Goal: Information Seeking & Learning: Check status

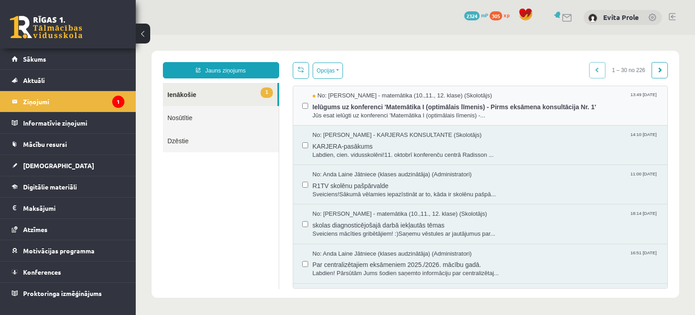
click at [310, 109] on div "No: Laima Tukāne - Grosa - matemātika (10.,11., 12. klase) (Skolotājs) 13:49 15…" at bounding box center [480, 105] width 357 height 28
click at [339, 116] on span "Jūs esat ielūgti uz konferenci 'Matemātika I (optimālais līmenis) -..." at bounding box center [486, 115] width 346 height 9
click at [37, 102] on legend "Ziņojumi 1" at bounding box center [73, 101] width 101 height 21
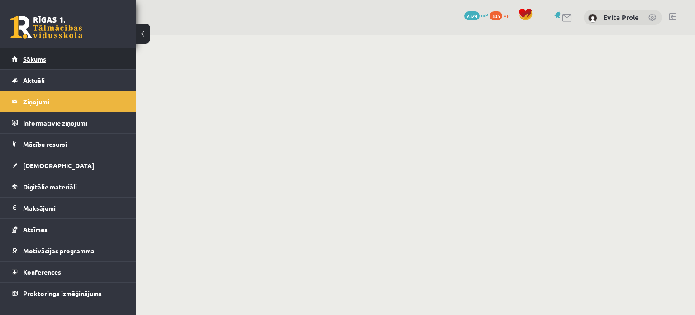
click at [45, 57] on span "Sākums" at bounding box center [34, 59] width 23 height 8
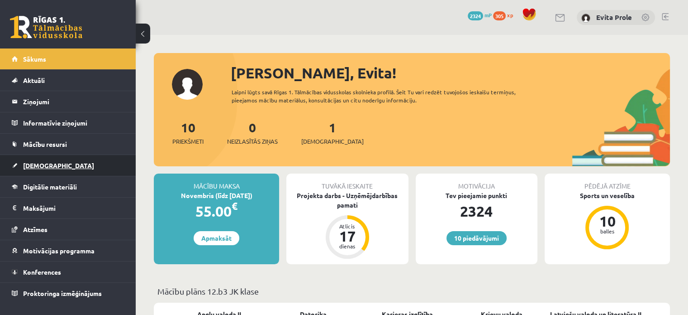
click at [91, 167] on link "[DEMOGRAPHIC_DATA]" at bounding box center [68, 165] width 113 height 21
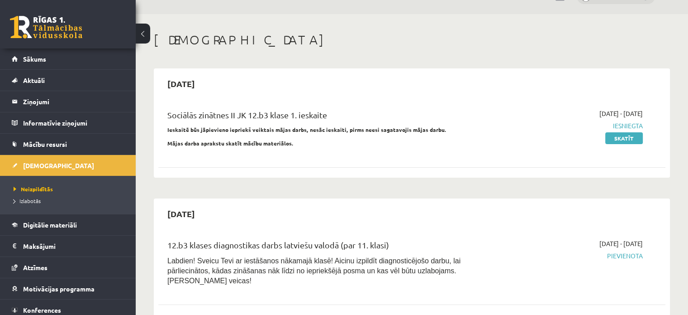
scroll to position [25, 0]
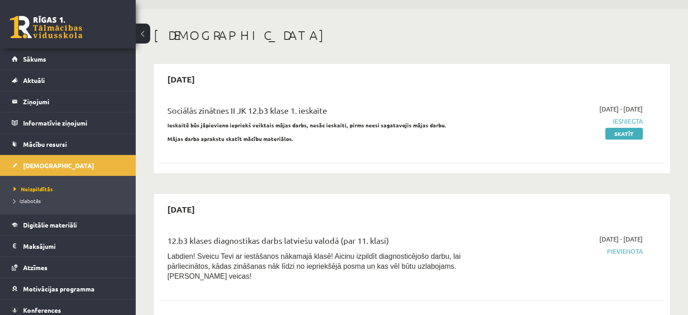
click at [382, 121] on p "Ieskaitē būs jāpievieno iepriekš veiktais mājas darbs, nesāc ieskaiti, pirms ne…" at bounding box center [323, 125] width 313 height 8
click at [5, 65] on li "Sākums" at bounding box center [68, 58] width 136 height 21
click at [39, 61] on span "Sākums" at bounding box center [34, 59] width 23 height 8
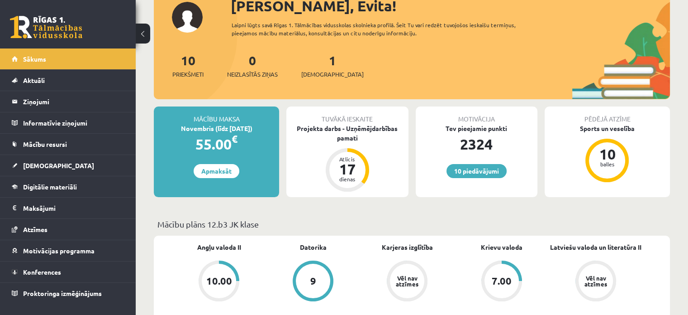
scroll to position [72, 0]
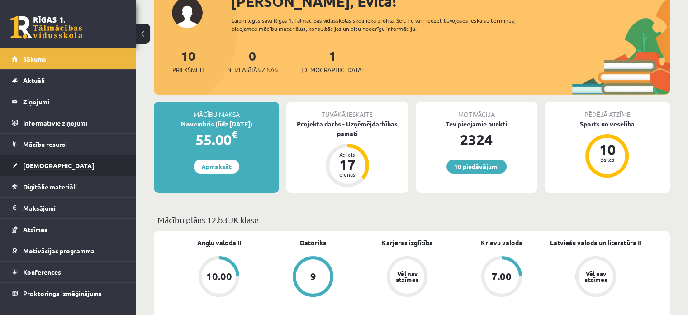
click at [46, 170] on link "[DEMOGRAPHIC_DATA]" at bounding box center [68, 165] width 113 height 21
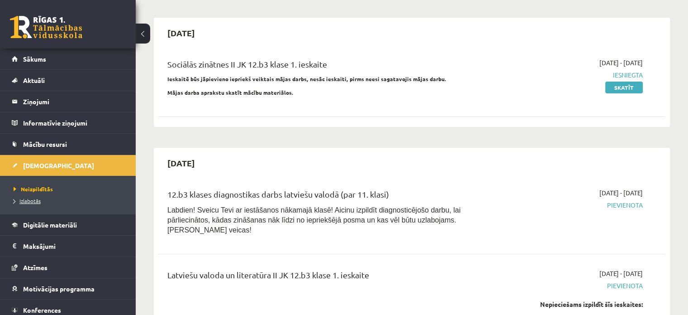
click at [34, 202] on span "Izlabotās" at bounding box center [27, 200] width 27 height 7
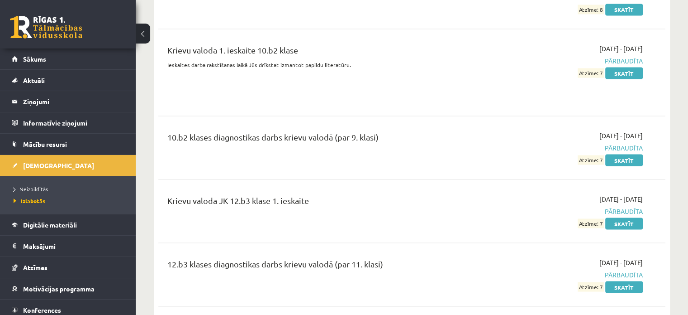
scroll to position [1687, 0]
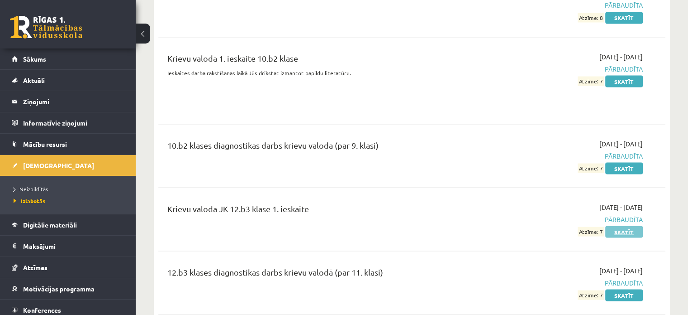
click at [623, 225] on link "Skatīt" at bounding box center [625, 231] width 38 height 12
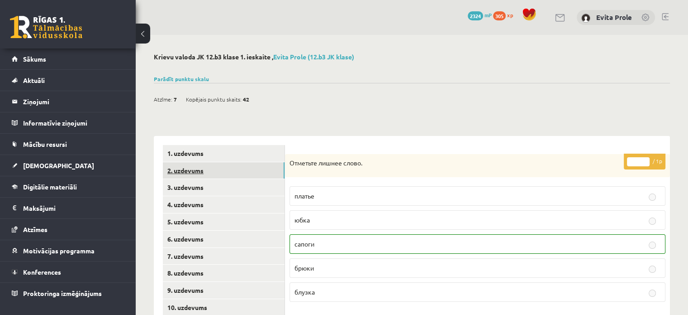
click at [257, 167] on link "2. uzdevums" at bounding box center [224, 170] width 122 height 17
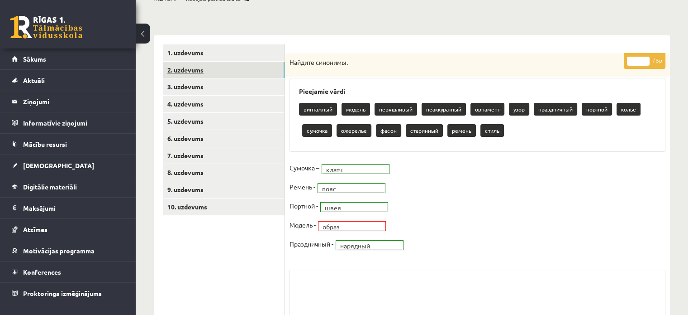
scroll to position [105, 0]
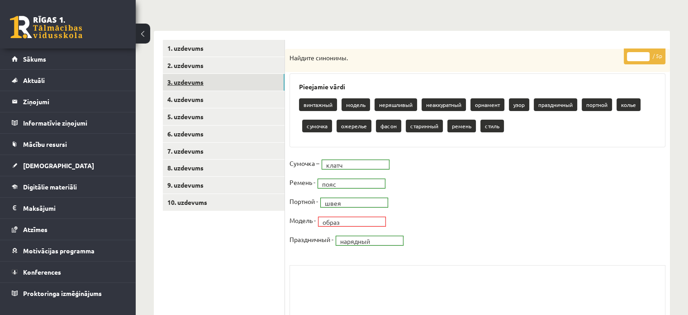
click at [211, 76] on link "3. uzdevums" at bounding box center [224, 82] width 122 height 17
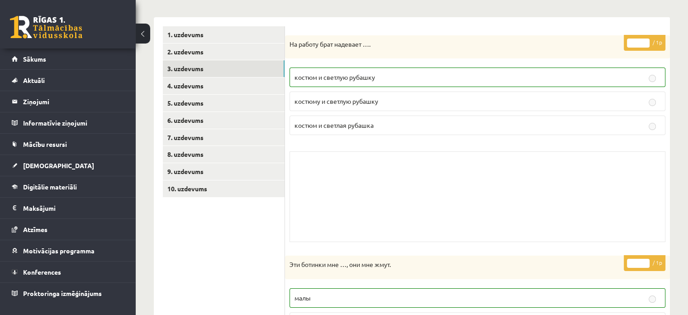
scroll to position [0, 0]
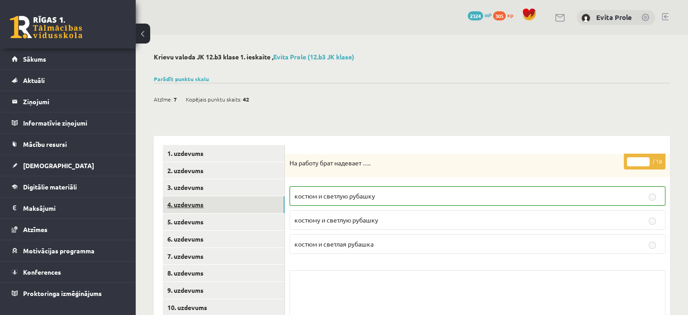
click at [225, 208] on link "4. uzdevums" at bounding box center [224, 204] width 122 height 17
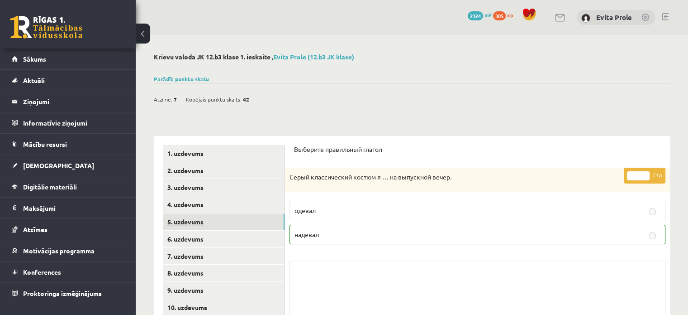
click at [221, 219] on link "5. uzdevums" at bounding box center [224, 221] width 122 height 17
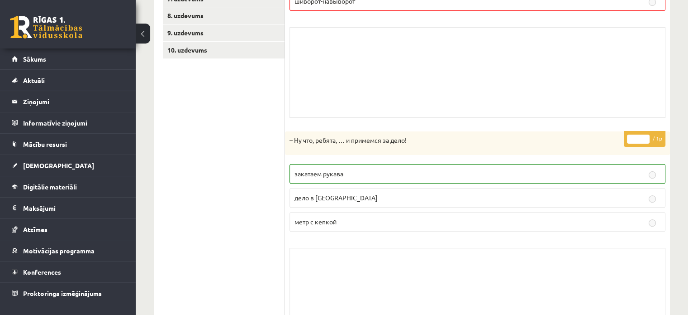
scroll to position [143, 0]
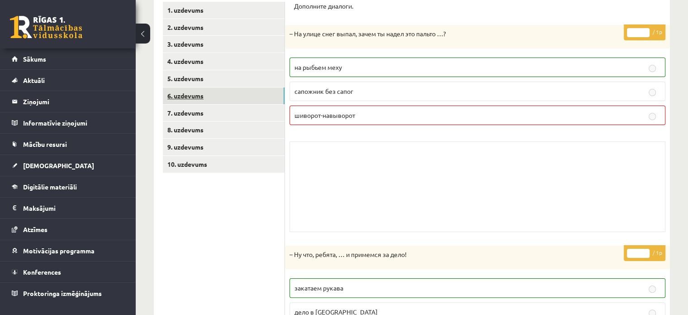
click at [274, 93] on link "6. uzdevums" at bounding box center [224, 95] width 122 height 17
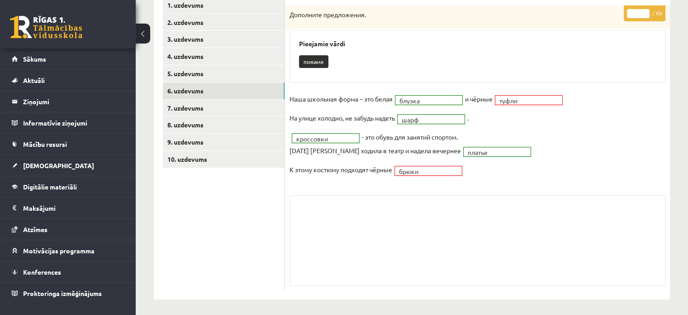
scroll to position [150, 0]
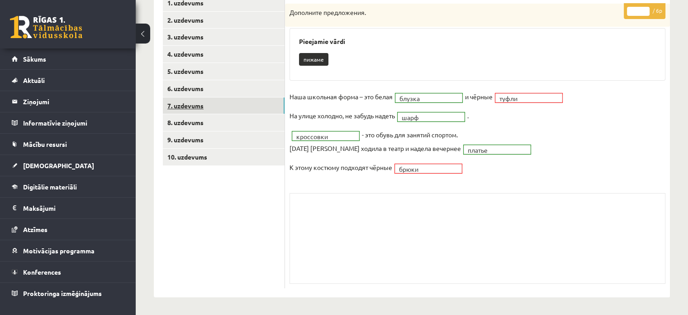
click at [244, 106] on link "7. uzdevums" at bounding box center [224, 105] width 122 height 17
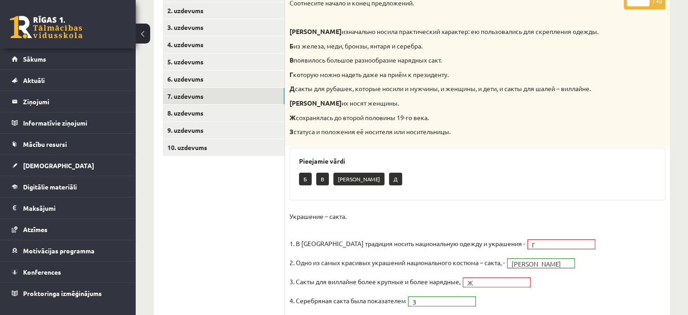
scroll to position [167, 0]
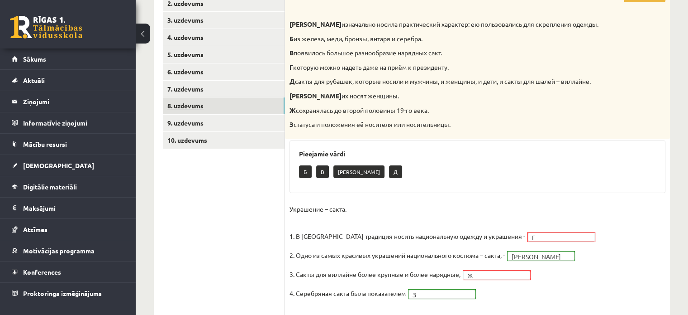
click at [258, 112] on link "8. uzdevums" at bounding box center [224, 105] width 122 height 17
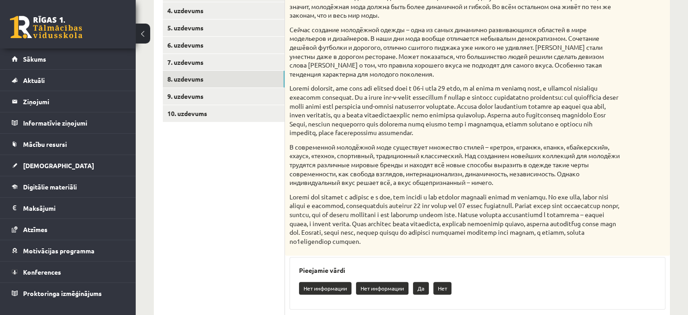
scroll to position [192, 0]
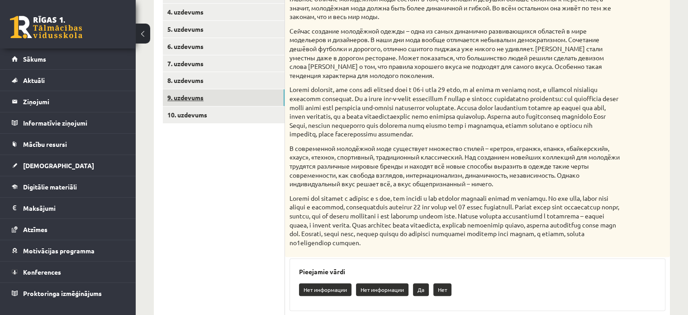
click at [243, 92] on link "9. uzdevums" at bounding box center [224, 97] width 122 height 17
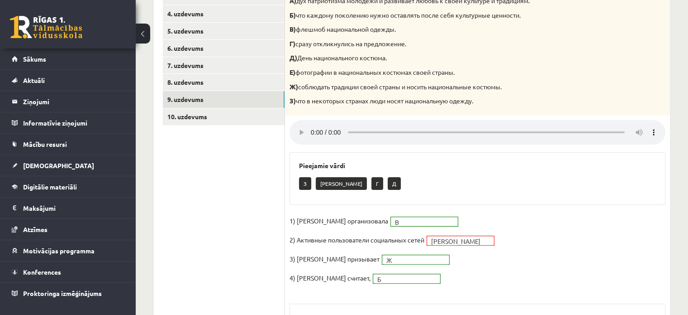
scroll to position [190, 0]
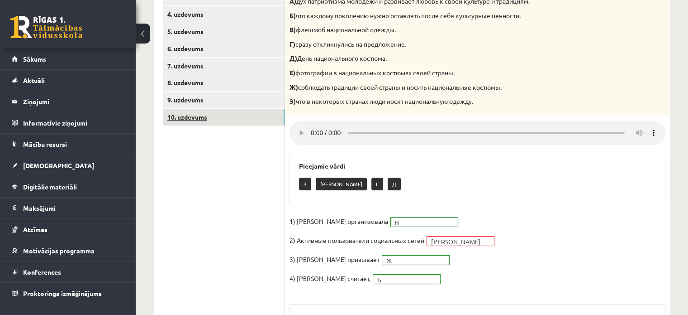
click at [266, 115] on link "10. uzdevums" at bounding box center [224, 117] width 122 height 17
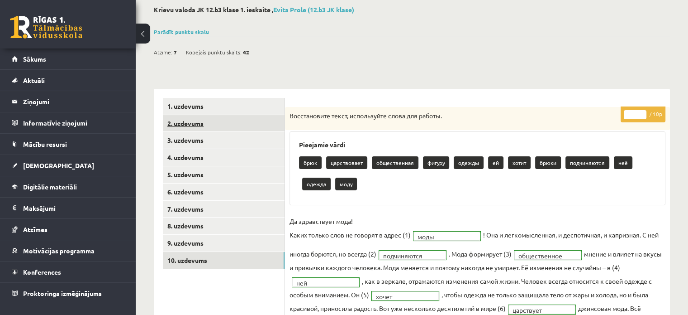
scroll to position [0, 0]
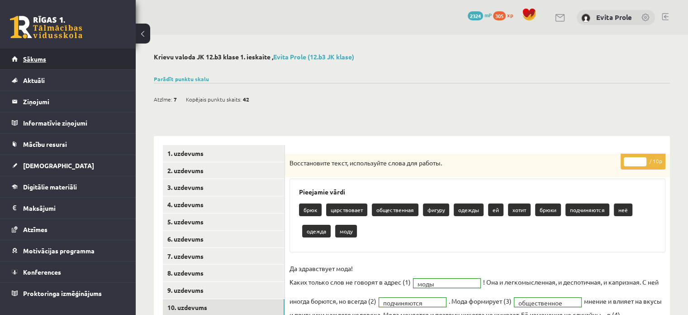
click at [35, 63] on link "Sākums" at bounding box center [68, 58] width 113 height 21
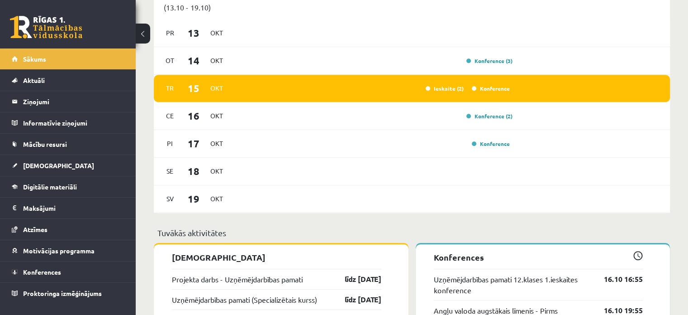
scroll to position [519, 0]
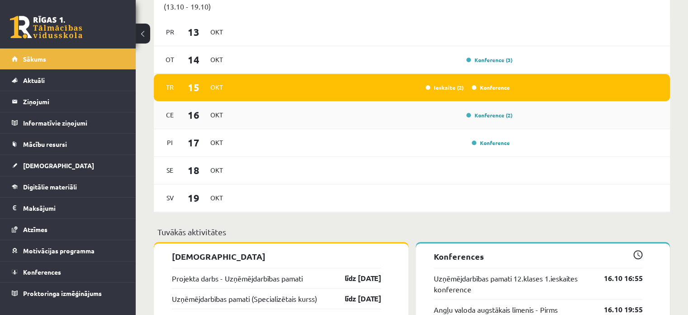
click at [301, 123] on div "[DATE] Konference (2)" at bounding box center [412, 115] width 516 height 28
click at [503, 121] on div "[DATE] Konference (2)" at bounding box center [412, 115] width 516 height 28
click at [494, 118] on link "Konference (2)" at bounding box center [490, 114] width 46 height 7
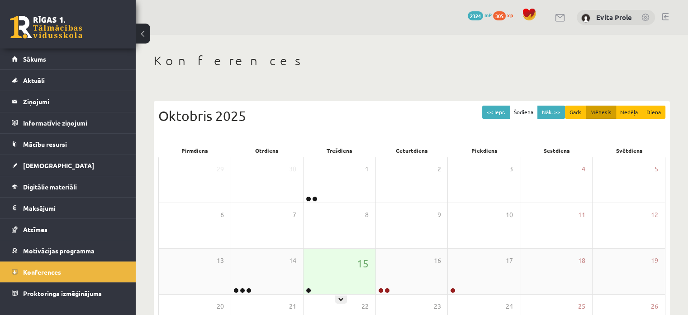
click at [355, 260] on div "15" at bounding box center [340, 270] width 72 height 45
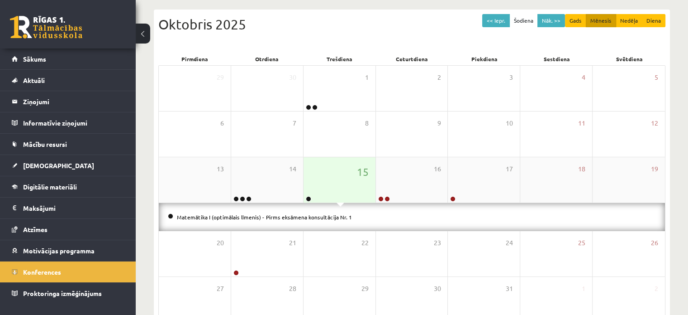
scroll to position [94, 0]
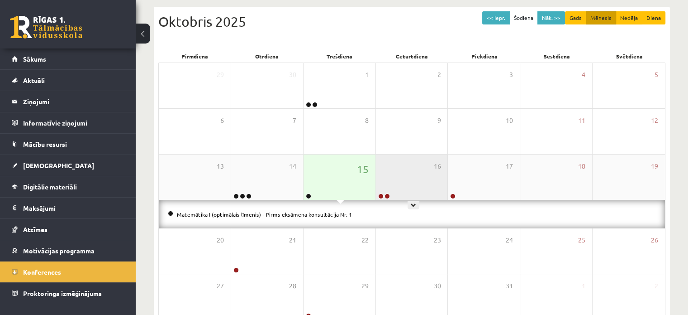
click at [401, 176] on div "16" at bounding box center [412, 176] width 72 height 45
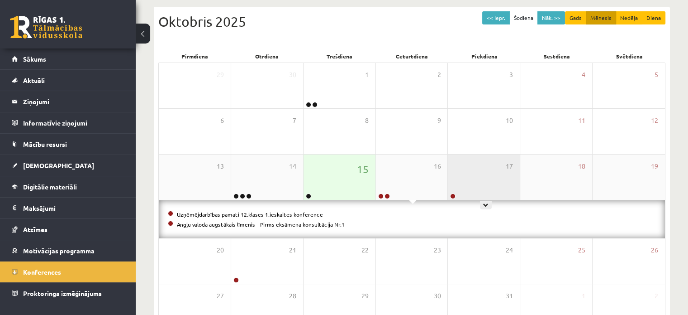
click at [448, 174] on div "17" at bounding box center [484, 176] width 72 height 45
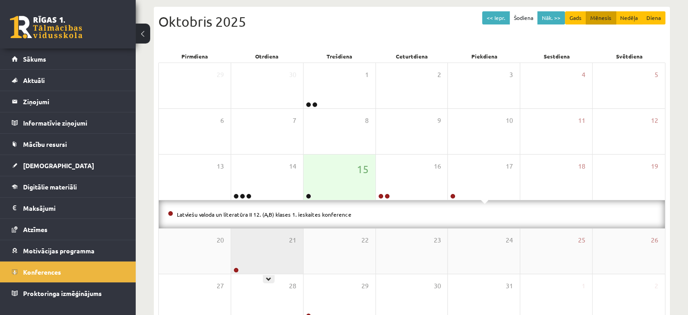
click at [265, 249] on div "21" at bounding box center [267, 250] width 72 height 45
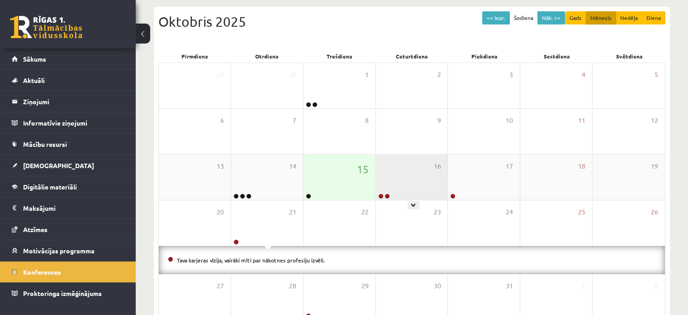
click at [400, 166] on div "16" at bounding box center [412, 176] width 72 height 45
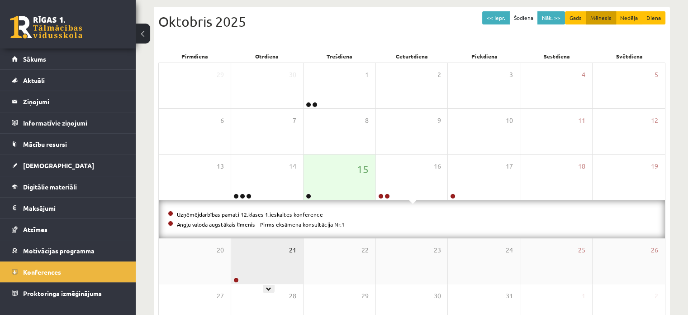
click at [291, 246] on span "21" at bounding box center [292, 250] width 7 height 10
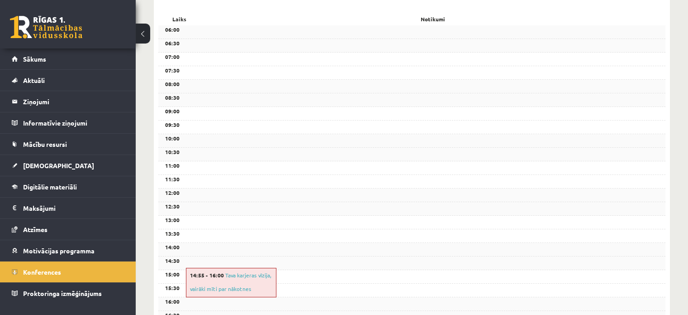
scroll to position [137, 0]
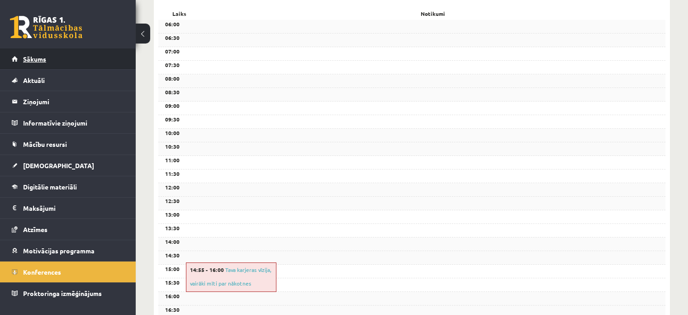
click at [61, 65] on link "Sākums" at bounding box center [68, 58] width 113 height 21
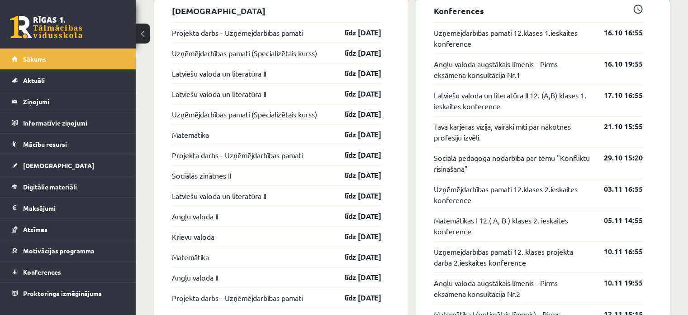
scroll to position [764, 0]
